Goal: Check status: Check status

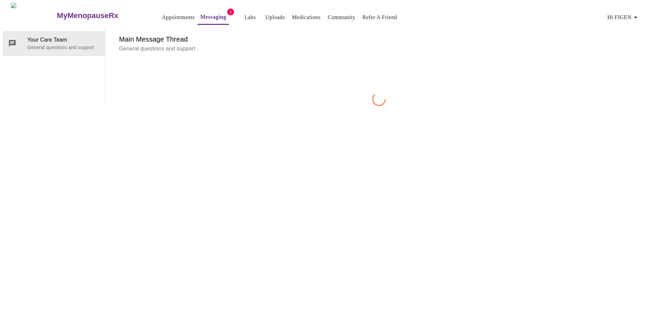
scroll to position [26, 0]
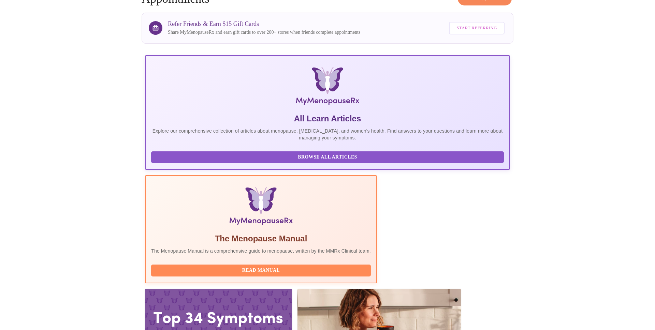
scroll to position [43, 0]
